Goal: Information Seeking & Learning: Learn about a topic

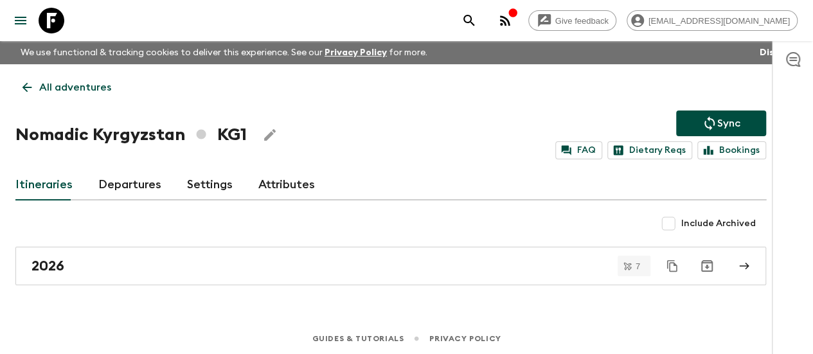
click at [234, 123] on h1 "Nomadic Kyrgyzstan KG1" at bounding box center [130, 135] width 231 height 26
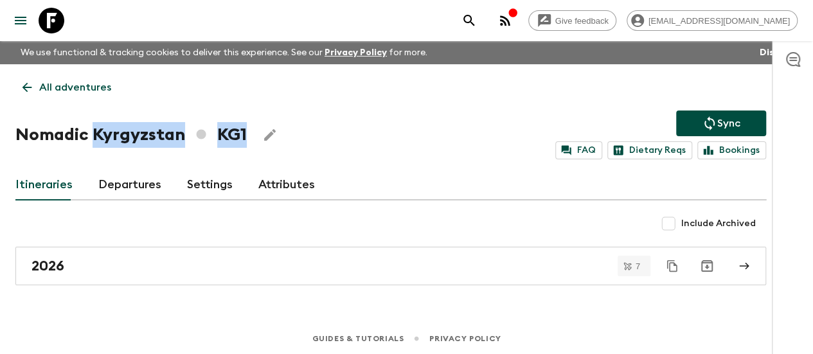
click at [234, 123] on h1 "Nomadic Kyrgyzstan KG1" at bounding box center [130, 135] width 231 height 26
click at [234, 133] on h1 "Nomadic Kyrgyzstan KG1" at bounding box center [130, 135] width 231 height 26
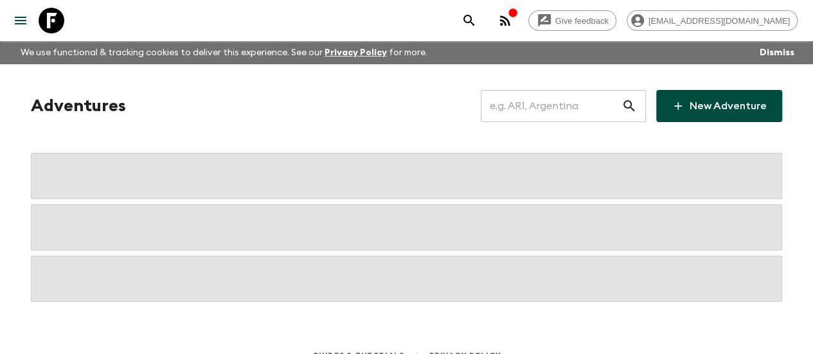
click at [577, 106] on input "text" at bounding box center [551, 106] width 141 height 36
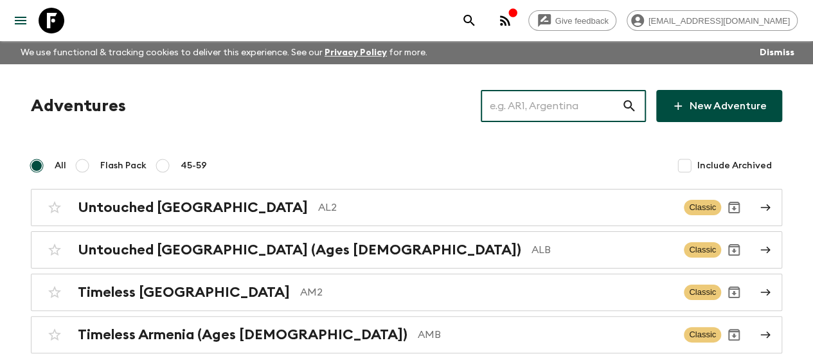
paste input "Uzbekistan"
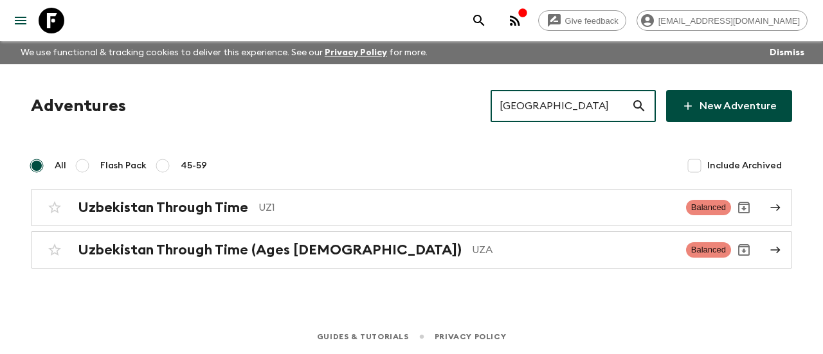
click at [551, 114] on input "Uzbekistan" at bounding box center [560, 106] width 141 height 36
paste input "Azores"
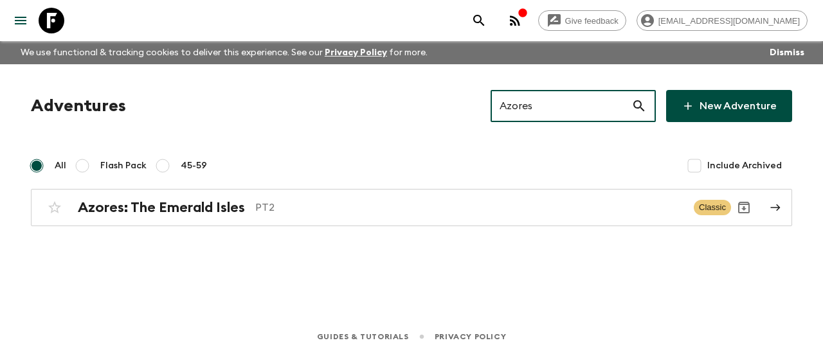
type input "Azores"
